Goal: Task Accomplishment & Management: Use online tool/utility

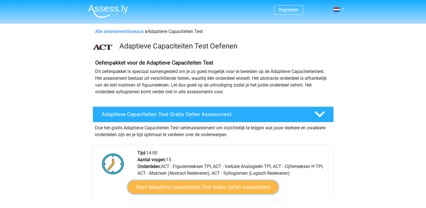
click at [238, 189] on link "Start Adaptieve Capaciteiten Test Gratis Oefen Assessment" at bounding box center [202, 187] width 151 height 14
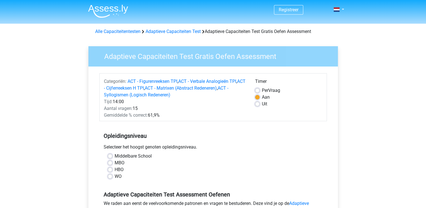
click at [115, 169] on label "HBO" at bounding box center [119, 169] width 9 height 7
click at [110, 169] on input "HBO" at bounding box center [110, 169] width 5 height 6
radio input "true"
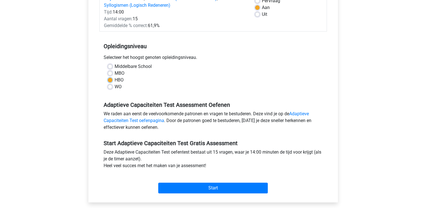
scroll to position [141, 0]
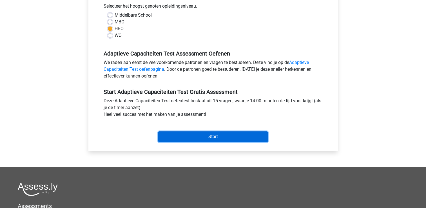
click at [221, 139] on input "Start" at bounding box center [212, 136] width 109 height 11
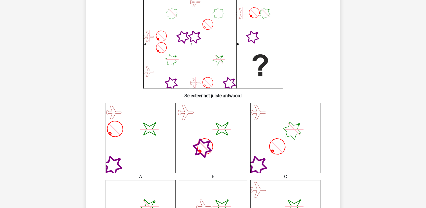
scroll to position [84, 0]
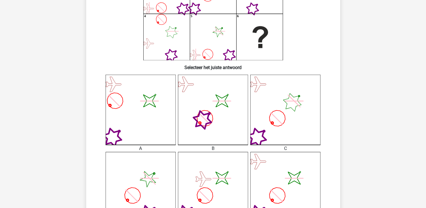
click at [271, 126] on icon at bounding box center [285, 110] width 70 height 70
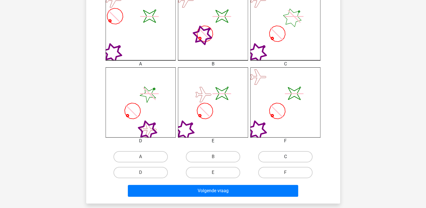
click at [271, 156] on label "C" at bounding box center [285, 156] width 54 height 11
click at [285, 156] on input "C" at bounding box center [287, 158] width 4 height 4
radio input "true"
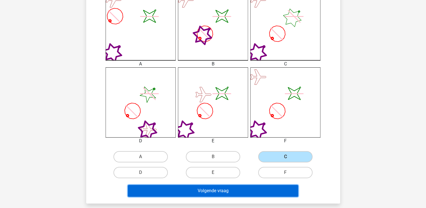
click at [245, 191] on button "Volgende vraag" at bounding box center [213, 191] width 170 height 12
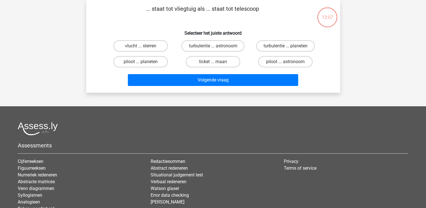
scroll to position [0, 0]
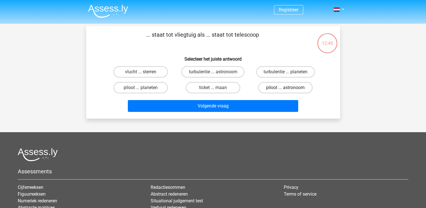
click at [290, 89] on label "piloot ... astronoom" at bounding box center [285, 87] width 54 height 11
click at [289, 89] on input "piloot ... astronoom" at bounding box center [287, 89] width 4 height 4
radio input "true"
click at [156, 70] on label "vlucht ... sterren" at bounding box center [140, 71] width 54 height 11
click at [144, 72] on input "vlucht ... sterren" at bounding box center [142, 74] width 4 height 4
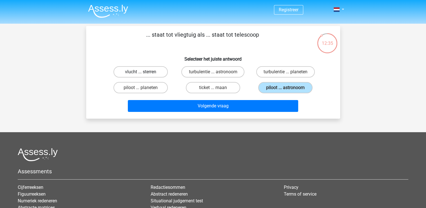
radio input "true"
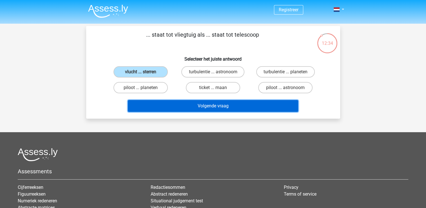
click at [185, 106] on button "Volgende vraag" at bounding box center [213, 106] width 170 height 12
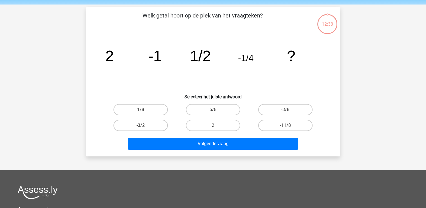
scroll to position [26, 0]
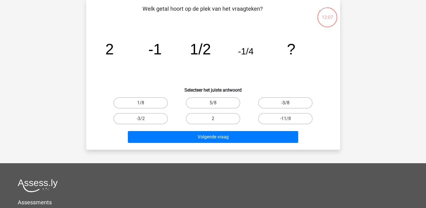
click at [290, 102] on label "-3/8" at bounding box center [285, 102] width 54 height 11
click at [289, 103] on input "-3/8" at bounding box center [287, 105] width 4 height 4
radio input "true"
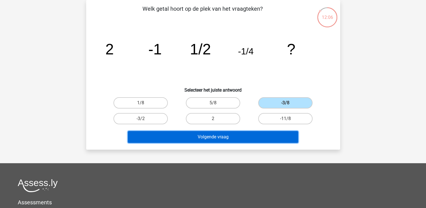
click at [258, 133] on button "Volgende vraag" at bounding box center [213, 137] width 170 height 12
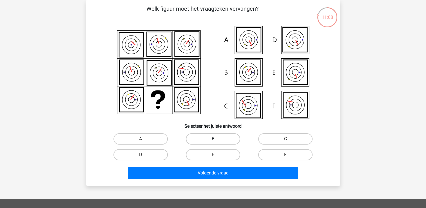
click at [231, 137] on label "B" at bounding box center [213, 138] width 54 height 11
click at [216, 139] on input "B" at bounding box center [215, 141] width 4 height 4
radio input "true"
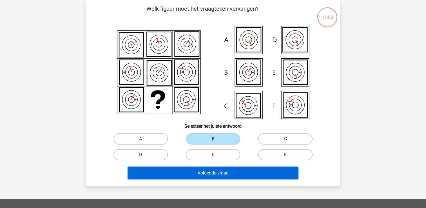
click at [235, 172] on button "Volgende vraag" at bounding box center [213, 173] width 170 height 12
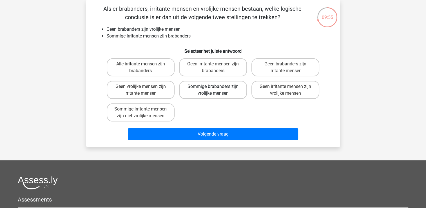
click at [223, 90] on label "Sommige brabanders zijn vrolijke mensen" at bounding box center [213, 90] width 68 height 18
click at [216, 90] on input "Sommige brabanders zijn vrolijke mensen" at bounding box center [215, 88] width 4 height 4
radio input "true"
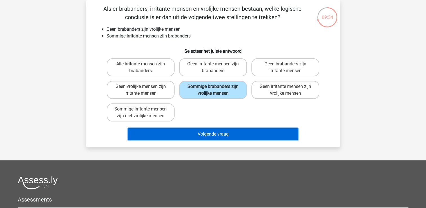
click at [238, 130] on button "Volgende vraag" at bounding box center [213, 134] width 170 height 12
